Goal: Task Accomplishment & Management: Use online tool/utility

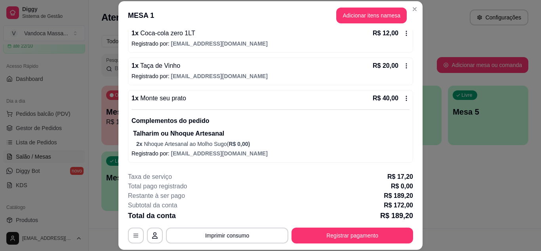
scroll to position [24, 0]
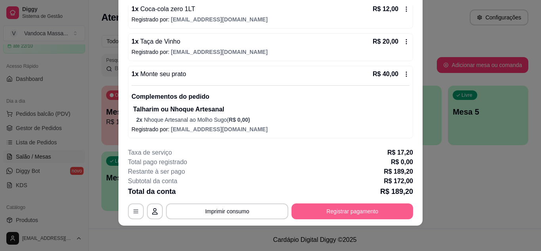
click at [345, 208] on button "Registrar pagamento" at bounding box center [353, 211] width 122 height 16
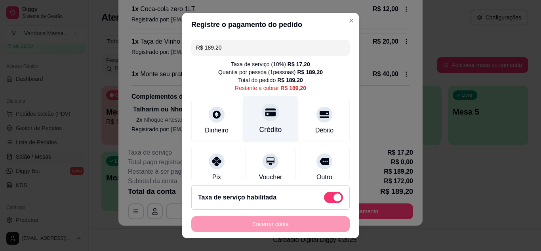
click at [262, 118] on div at bounding box center [270, 111] width 17 height 17
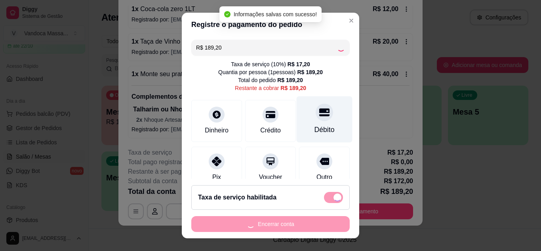
type input "R$ 0,00"
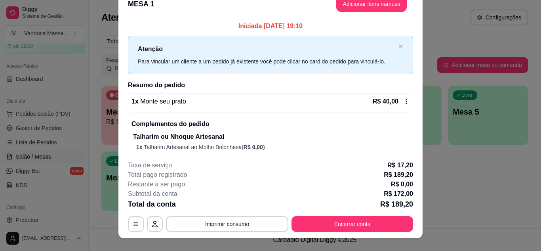
scroll to position [0, 0]
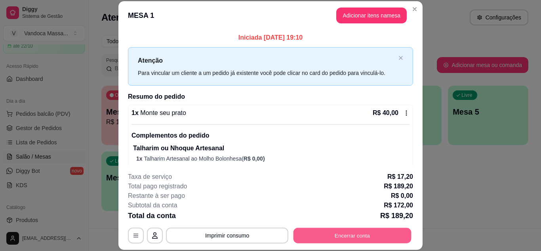
click at [363, 239] on button "Encerrar conta" at bounding box center [353, 234] width 118 height 15
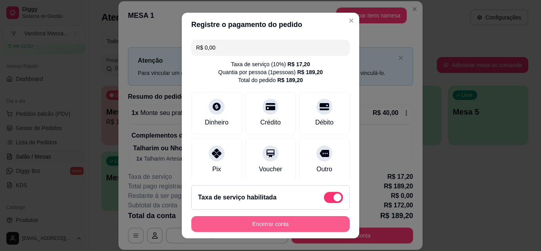
click at [301, 227] on button "Encerrar conta" at bounding box center [270, 224] width 159 height 16
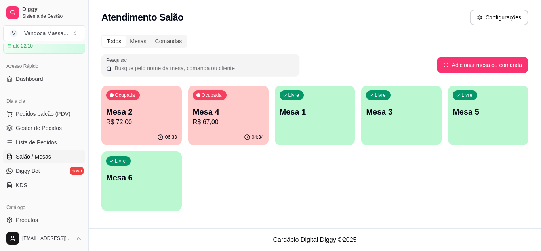
click at [413, 95] on div "Livre Mesa 3" at bounding box center [401, 111] width 80 height 50
click at [147, 122] on p "R$ 72,00" at bounding box center [141, 122] width 71 height 10
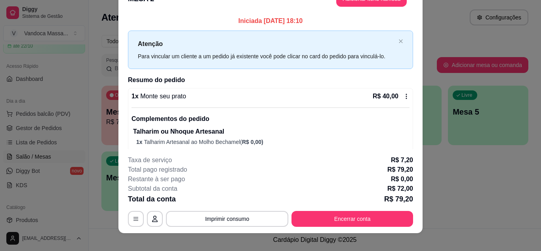
scroll to position [24, 0]
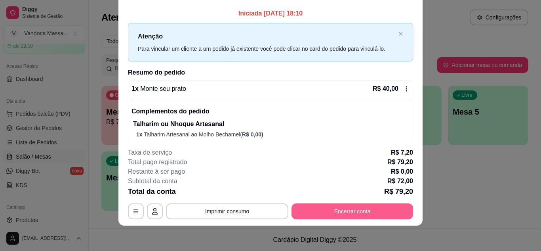
click at [338, 216] on button "Encerrar conta" at bounding box center [353, 211] width 122 height 16
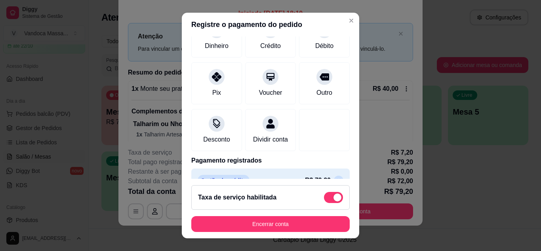
scroll to position [102, 0]
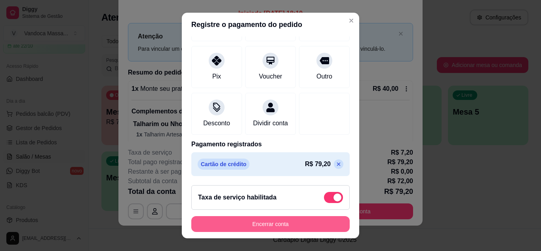
click at [299, 223] on button "Encerrar conta" at bounding box center [270, 224] width 159 height 16
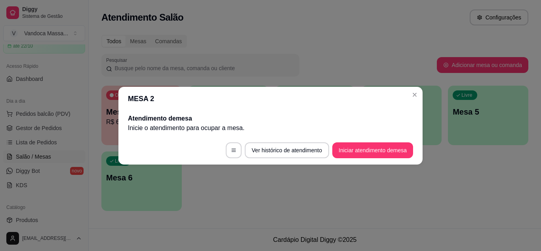
scroll to position [0, 0]
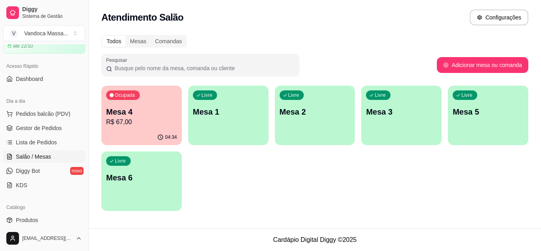
click at [148, 125] on p "R$ 67,00" at bounding box center [141, 122] width 71 height 10
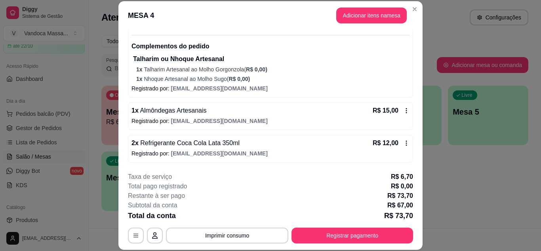
scroll to position [24, 0]
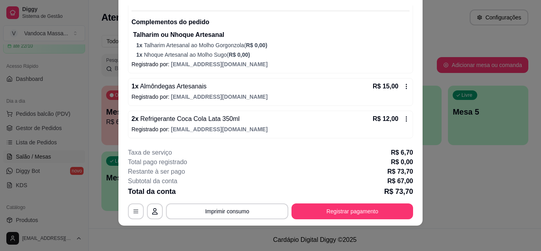
click at [403, 118] on icon at bounding box center [406, 119] width 6 height 6
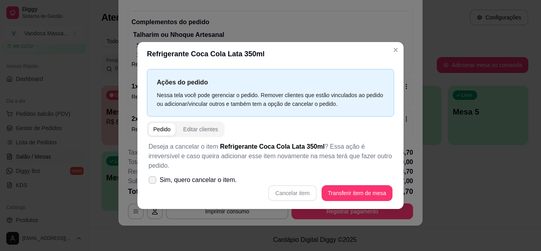
click at [189, 175] on span "Sim, quero cancelar o item." at bounding box center [198, 180] width 77 height 10
click at [153, 181] on input "Sim, quero cancelar o item." at bounding box center [150, 183] width 5 height 5
checkbox input "true"
click at [291, 188] on button "Cancelar item" at bounding box center [292, 192] width 47 height 15
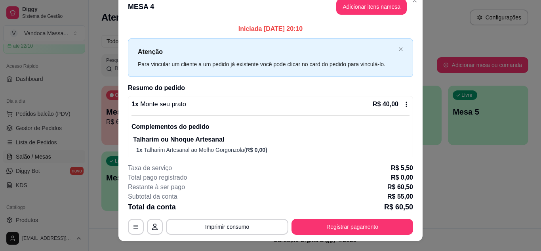
scroll to position [0, 0]
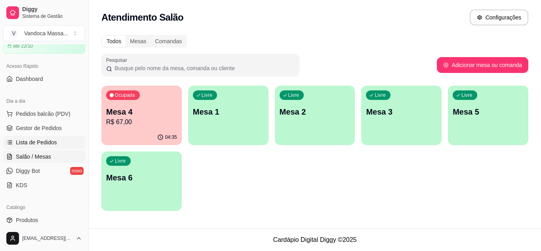
click at [36, 142] on span "Lista de Pedidos" at bounding box center [36, 142] width 41 height 8
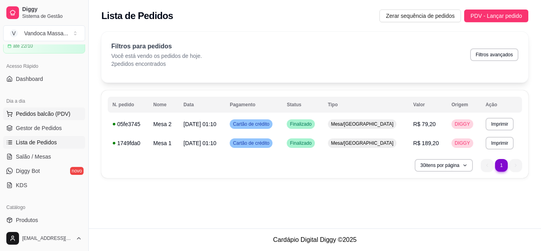
click at [51, 113] on span "Pedidos balcão (PDV)" at bounding box center [43, 114] width 55 height 8
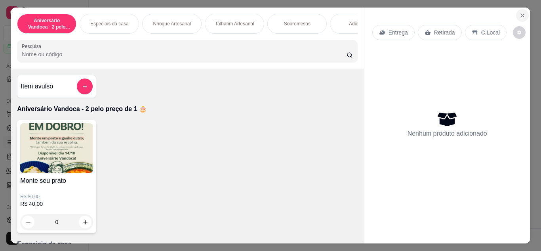
click at [522, 13] on icon "Close" at bounding box center [523, 15] width 6 height 6
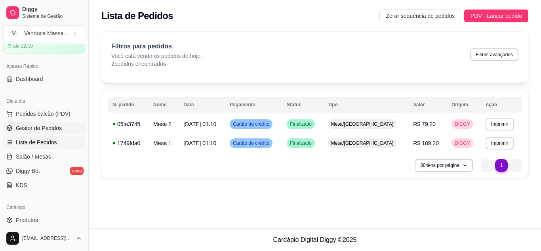
click at [37, 124] on span "Gestor de Pedidos" at bounding box center [39, 128] width 46 height 8
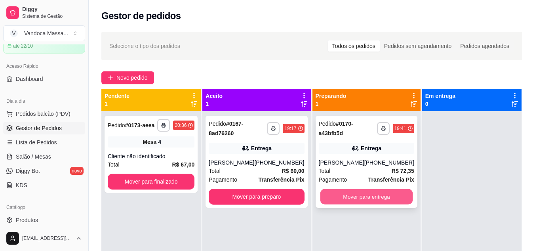
click at [346, 195] on button "Mover para entrega" at bounding box center [366, 196] width 93 height 15
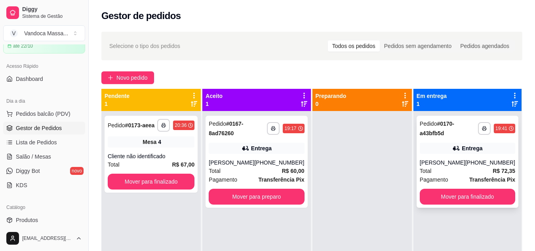
click at [468, 173] on div "Total R$ 72,35" at bounding box center [468, 170] width 96 height 9
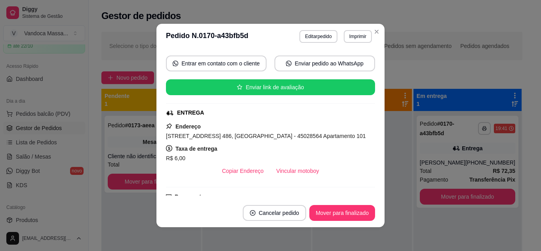
scroll to position [119, 0]
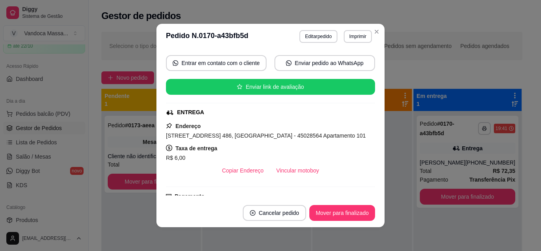
click at [350, 215] on button "Mover para finalizado" at bounding box center [342, 213] width 66 height 16
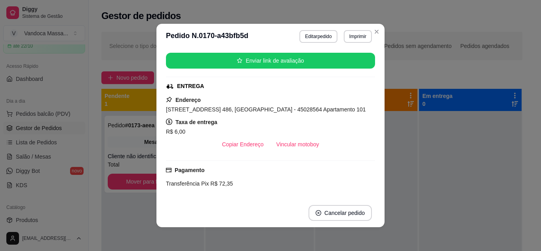
scroll to position [93, 0]
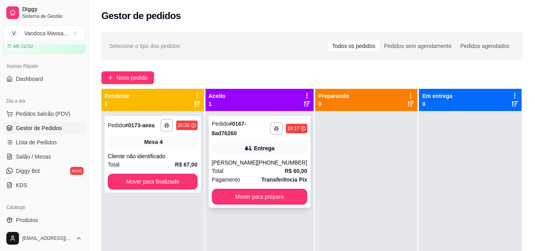
click at [285, 148] on div "Entrega" at bounding box center [260, 148] width 96 height 11
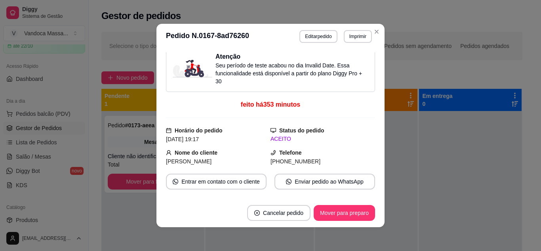
scroll to position [0, 0]
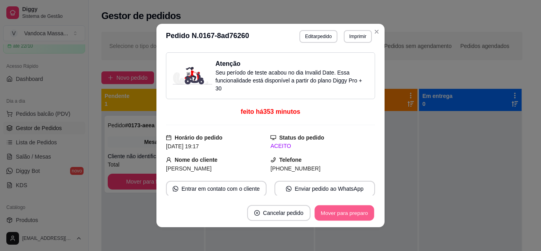
click at [346, 212] on button "Mover para preparo" at bounding box center [344, 212] width 59 height 15
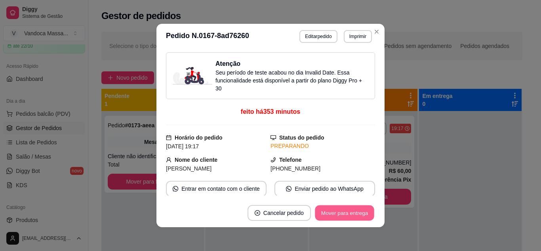
click at [350, 215] on button "Mover para entrega" at bounding box center [344, 212] width 59 height 15
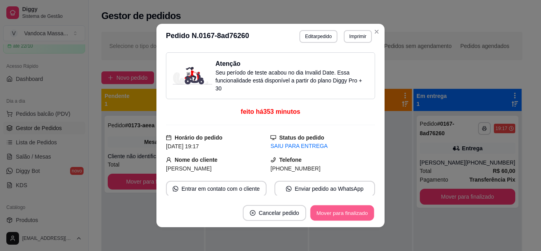
click at [349, 214] on button "Mover para finalizado" at bounding box center [343, 212] width 64 height 15
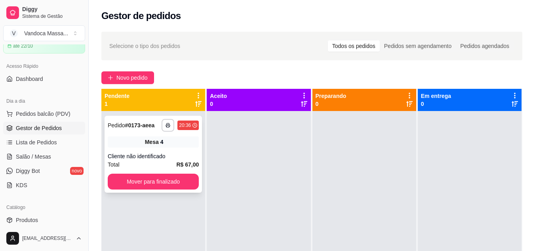
click at [155, 158] on div "Cliente não identificado" at bounding box center [153, 156] width 91 height 8
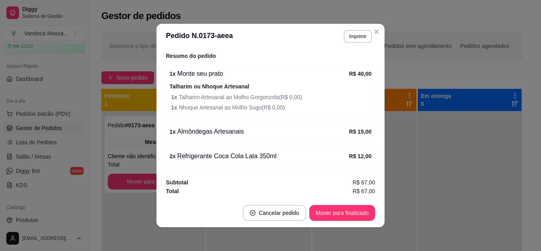
scroll to position [2, 0]
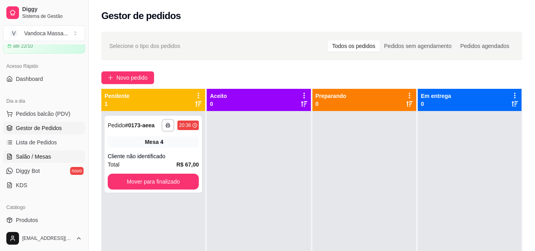
click at [36, 158] on span "Salão / Mesas" at bounding box center [33, 157] width 35 height 8
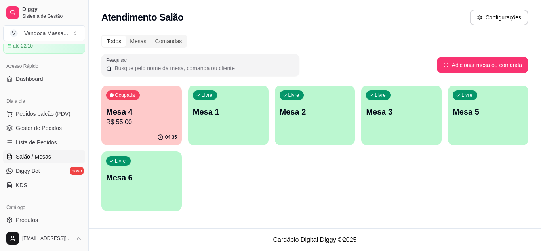
click at [135, 120] on p "R$ 55,00" at bounding box center [141, 122] width 71 height 10
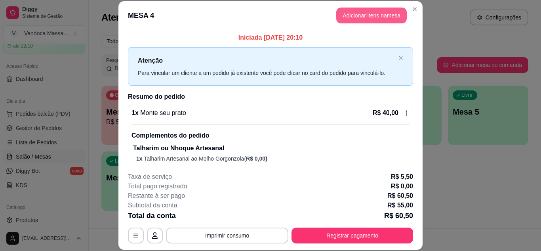
click at [336, 18] on button "Adicionar itens na mesa" at bounding box center [371, 16] width 71 height 16
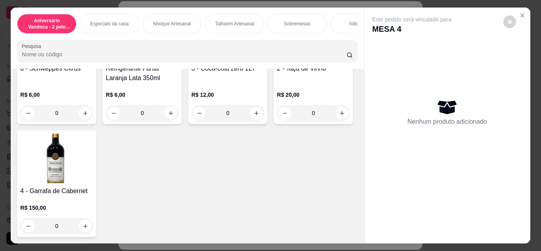
scroll to position [1517, 0]
click at [250, 119] on button "increase-product-quantity" at bounding box center [256, 113] width 12 height 12
type input "1"
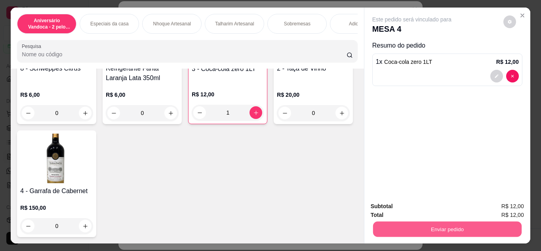
click at [429, 222] on button "Enviar pedido" at bounding box center [447, 229] width 149 height 15
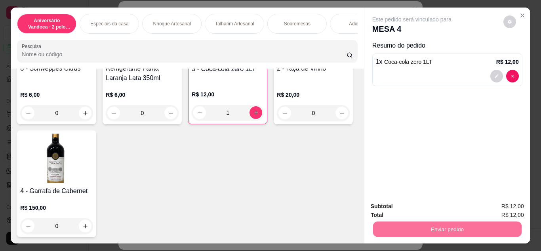
click at [487, 204] on button "Enviar pedido" at bounding box center [504, 206] width 44 height 15
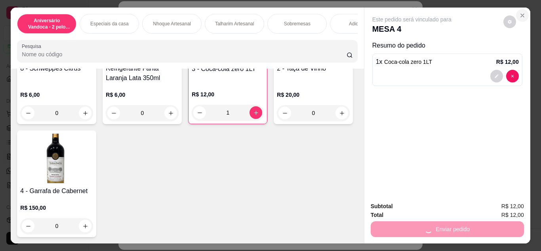
click at [522, 12] on icon "Close" at bounding box center [523, 15] width 6 height 6
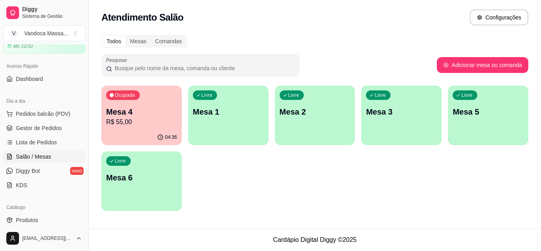
click at [136, 116] on p "Mesa 4" at bounding box center [141, 111] width 71 height 11
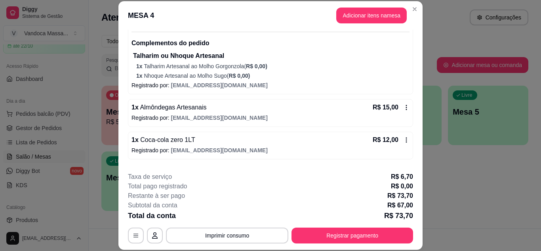
scroll to position [119, 0]
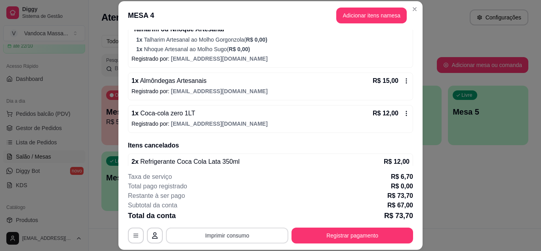
click at [262, 235] on button "Imprimir consumo" at bounding box center [227, 235] width 122 height 16
click at [239, 219] on button "IMPRESSORA" at bounding box center [226, 217] width 57 height 13
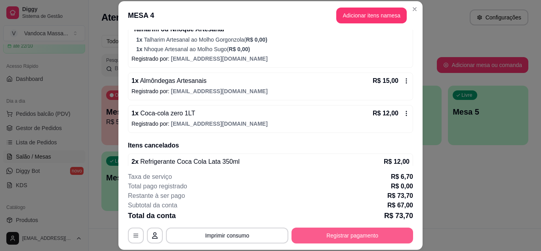
click at [362, 239] on button "Registrar pagamento" at bounding box center [353, 235] width 122 height 16
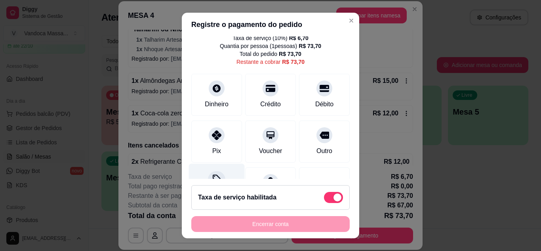
scroll to position [40, 0]
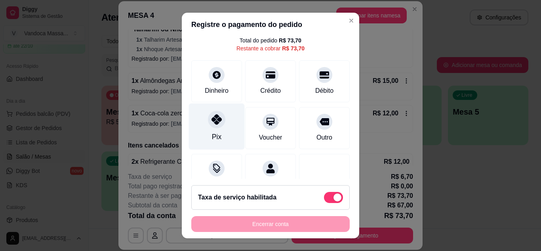
click at [216, 139] on div "Pix" at bounding box center [217, 137] width 10 height 10
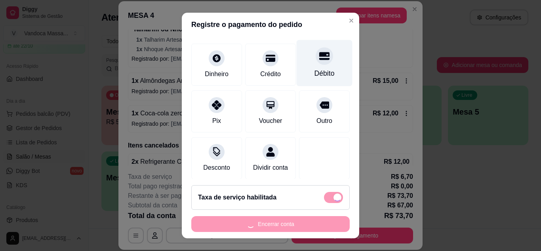
scroll to position [69, 0]
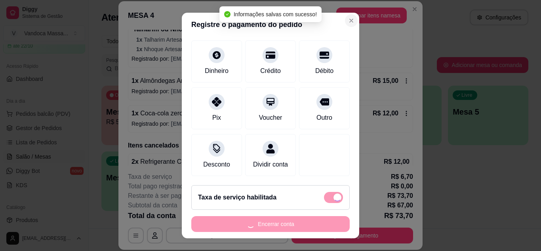
type input "R$ 0,00"
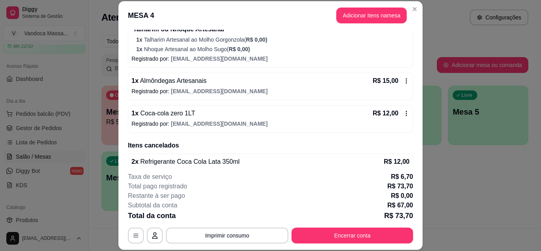
scroll to position [134, 0]
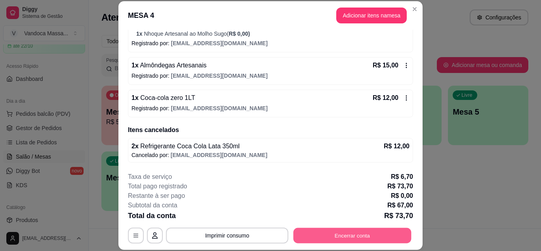
click at [332, 236] on button "Encerrar conta" at bounding box center [353, 234] width 118 height 15
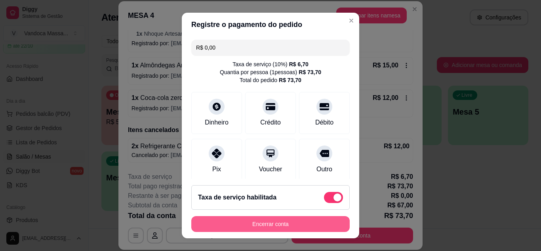
click at [295, 219] on button "Encerrar conta" at bounding box center [270, 224] width 159 height 16
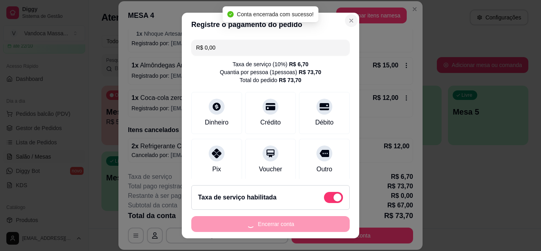
scroll to position [0, 0]
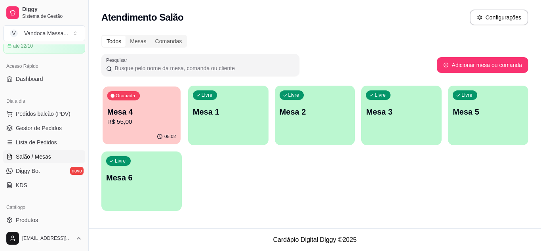
click at [140, 119] on p "R$ 55,00" at bounding box center [141, 121] width 69 height 9
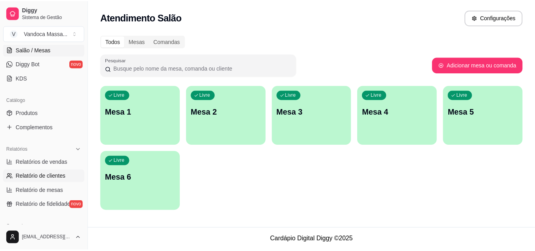
scroll to position [159, 0]
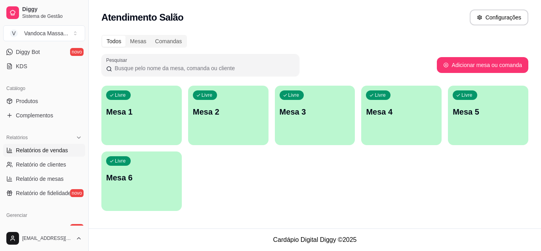
click at [46, 149] on span "Relatórios de vendas" at bounding box center [42, 150] width 52 height 8
select select "ALL"
select select "0"
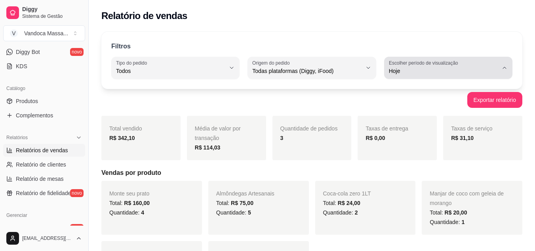
click at [422, 71] on span "Hoje" at bounding box center [443, 71] width 109 height 8
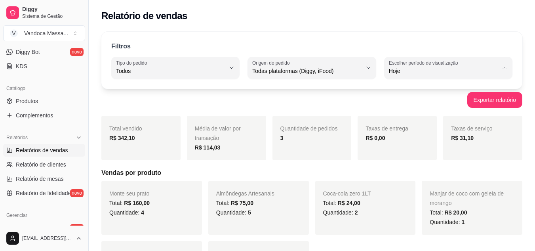
click at [413, 100] on span "Ontem" at bounding box center [444, 103] width 103 height 8
type input "1"
select select "1"
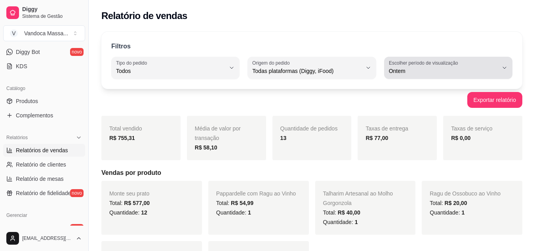
click at [459, 77] on button "Escolher período de visualização Ontem" at bounding box center [448, 68] width 128 height 22
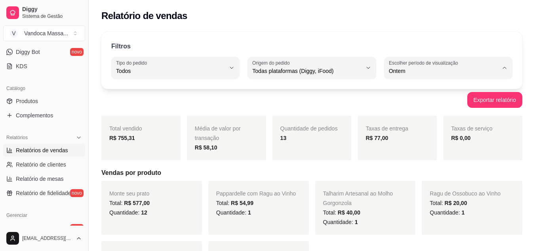
click at [413, 91] on span "Hoje" at bounding box center [444, 90] width 103 height 8
type input "0"
select select "0"
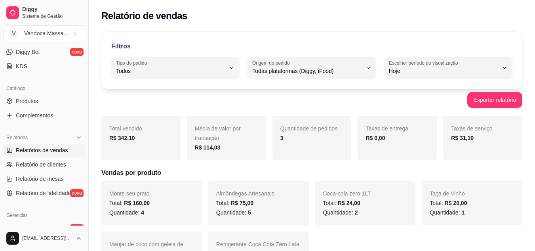
click at [285, 120] on div "Quantidade de pedidos 3" at bounding box center [312, 138] width 79 height 44
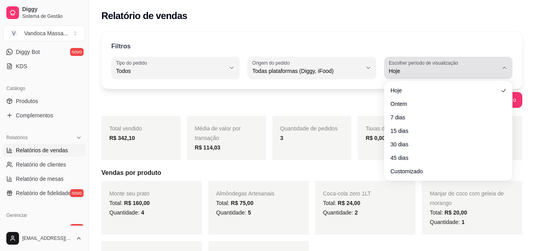
click at [424, 62] on label "Escolher período de visualização" at bounding box center [425, 62] width 72 height 7
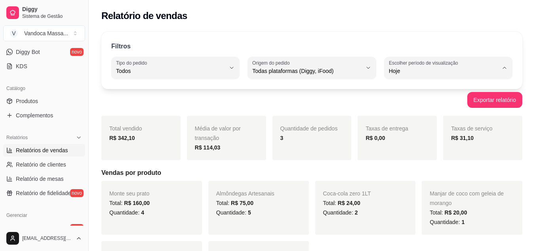
click at [413, 101] on span "Ontem" at bounding box center [444, 103] width 103 height 8
type input "1"
select select "1"
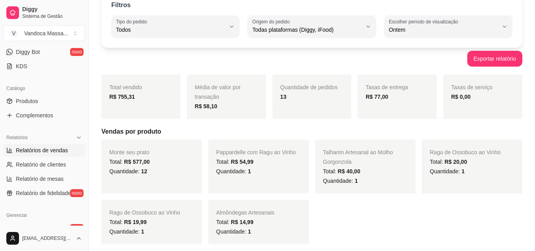
scroll to position [40, 0]
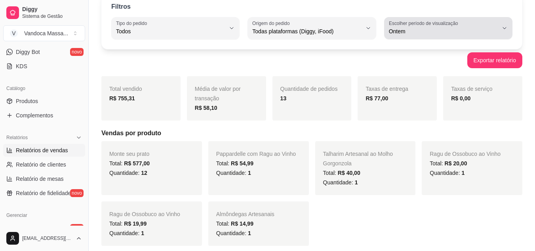
click at [452, 35] on div "Ontem" at bounding box center [443, 28] width 109 height 16
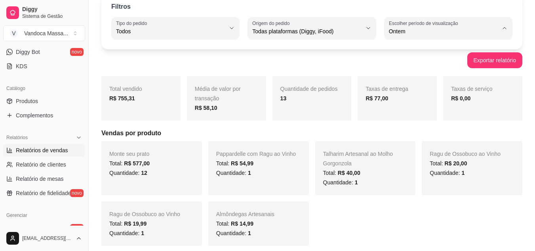
click at [422, 55] on li "Hoje" at bounding box center [448, 50] width 117 height 12
type input "0"
select select "0"
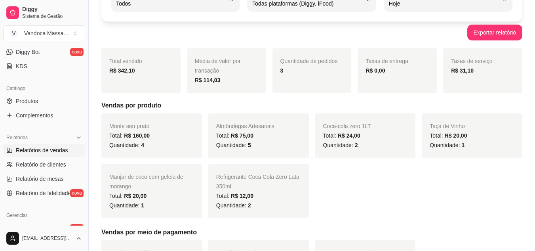
scroll to position [79, 0]
